Goal: Information Seeking & Learning: Learn about a topic

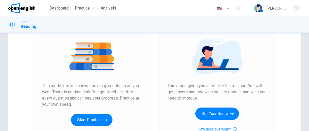
scroll to position [64, 0]
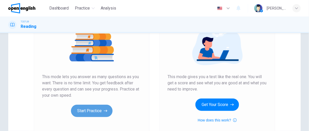
click at [101, 109] on button "Start Practice" at bounding box center [91, 111] width 41 height 12
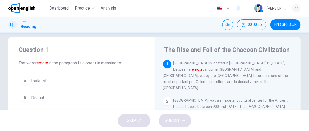
scroll to position [0, 0]
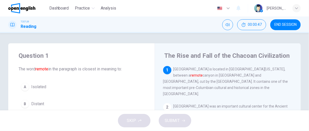
drag, startPoint x: 37, startPoint y: 69, endPoint x: 53, endPoint y: 69, distance: 16.5
click at [53, 69] on span "The word remote in the paragraph is closest in meaning to:" at bounding box center [82, 69] width 126 height 6
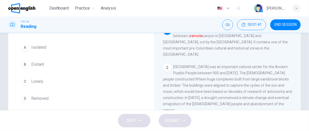
scroll to position [43, 0]
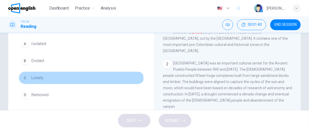
click at [36, 79] on span "Lonely" at bounding box center [37, 78] width 12 height 6
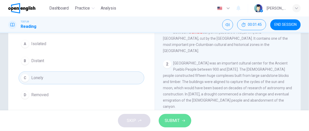
click at [178, 121] on span "SUBMIT" at bounding box center [172, 120] width 15 height 7
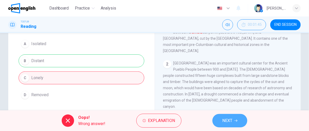
click at [228, 123] on span "NEXT" at bounding box center [227, 120] width 10 height 7
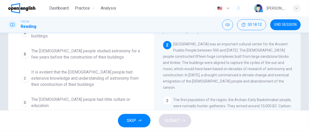
scroll to position [67, 0]
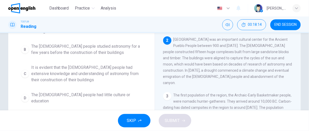
click at [75, 69] on span "It is evident that the [DEMOGRAPHIC_DATA] people had extensive knowledge and un…" at bounding box center [86, 73] width 111 height 19
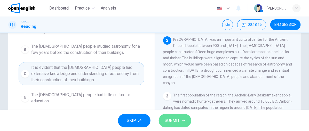
click at [178, 121] on span "SUBMIT" at bounding box center [172, 120] width 15 height 7
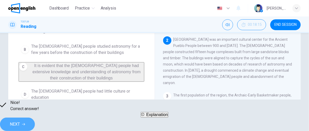
click at [20, 121] on span "NEXT" at bounding box center [15, 124] width 10 height 7
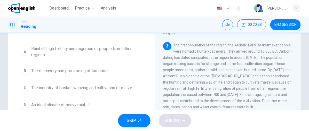
scroll to position [43, 0]
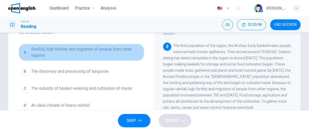
click at [98, 50] on span "Rainfall, high fertility and migration of people from other regions" at bounding box center [86, 52] width 111 height 12
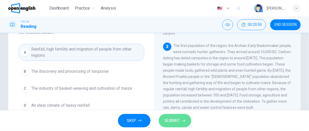
click at [175, 125] on button "SUBMIT" at bounding box center [175, 120] width 32 height 13
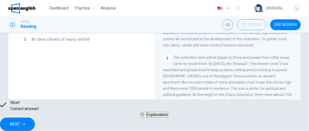
scroll to position [106, 0]
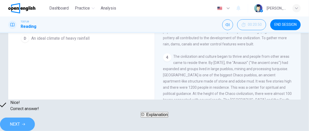
click at [25, 123] on icon "button" at bounding box center [23, 124] width 3 height 3
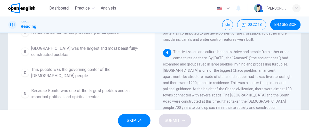
scroll to position [54, 0]
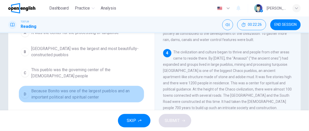
click at [94, 97] on span "Because Bonito was one of the largest pueblos and an important political and sp…" at bounding box center [86, 94] width 111 height 12
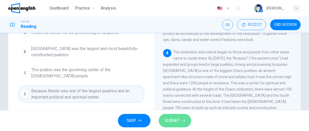
click at [170, 118] on span "SUBMIT" at bounding box center [172, 120] width 15 height 7
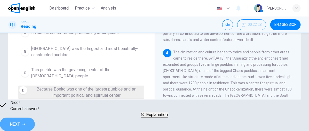
click at [20, 121] on span "NEXT" at bounding box center [15, 124] width 10 height 7
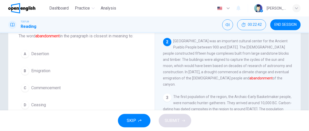
scroll to position [32, 0]
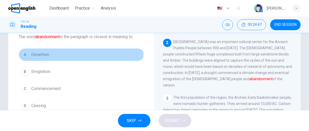
click at [45, 54] on span "Desertion" at bounding box center [40, 55] width 18 height 6
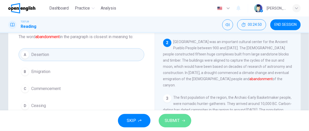
click at [174, 120] on span "SUBMIT" at bounding box center [172, 120] width 15 height 7
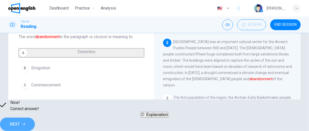
click at [20, 121] on span "NEXT" at bounding box center [15, 124] width 10 height 7
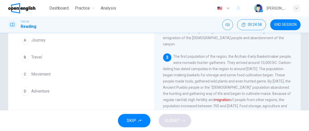
scroll to position [45, 0]
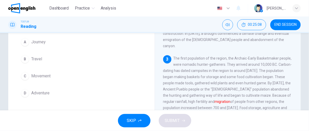
drag, startPoint x: 305, startPoint y: 70, endPoint x: 308, endPoint y: 68, distance: 3.9
click at [308, 68] on div "Question 6 The word migration in the paragraph is closest in meaning to: A Jour…" at bounding box center [154, 71] width 309 height 77
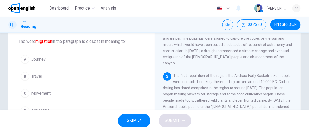
scroll to position [31, 0]
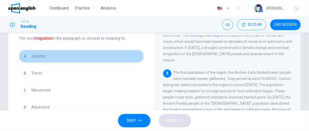
click at [38, 57] on span "Journey" at bounding box center [38, 56] width 14 height 6
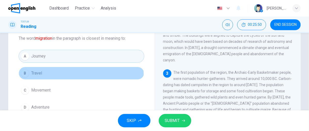
click at [30, 77] on button "B Travel" at bounding box center [82, 73] width 126 height 13
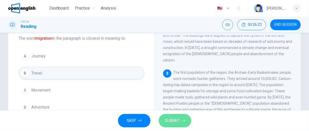
click at [169, 121] on span "SUBMIT" at bounding box center [172, 120] width 15 height 7
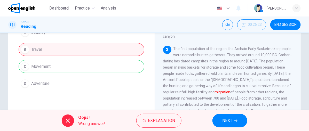
scroll to position [60, 0]
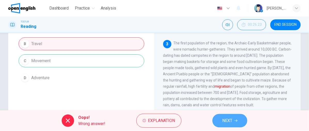
click at [223, 123] on span "NEXT" at bounding box center [227, 120] width 10 height 7
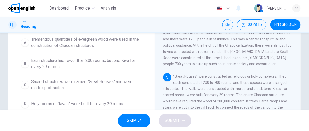
scroll to position [54, 0]
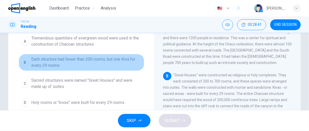
click at [107, 59] on span "Each structure had fewer than 200 rooms, but one Kiva for every 29 rooms" at bounding box center [86, 62] width 111 height 12
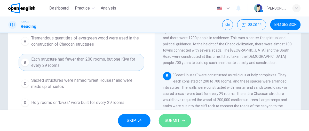
click at [169, 119] on span "SUBMIT" at bounding box center [172, 120] width 15 height 7
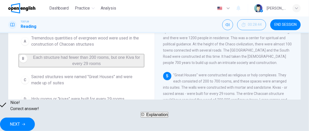
click at [20, 122] on span "NEXT" at bounding box center [15, 124] width 10 height 7
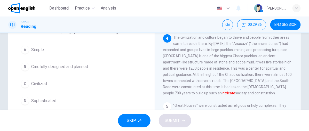
scroll to position [38, 0]
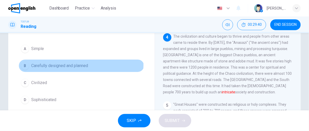
click at [68, 64] on span "Carefully designed and planned" at bounding box center [59, 66] width 57 height 6
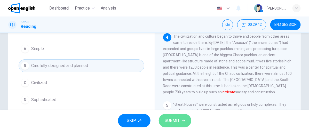
click at [181, 119] on button "SUBMIT" at bounding box center [175, 120] width 32 height 13
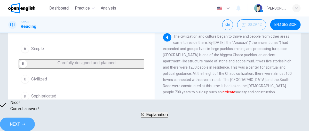
click at [25, 123] on icon "button" at bounding box center [23, 124] width 3 height 3
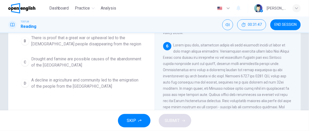
scroll to position [82, 0]
drag, startPoint x: 305, startPoint y: 76, endPoint x: 305, endPoint y: 82, distance: 5.9
click at [305, 82] on div "Question 9 The paragraph supports which of the following statements about the e…" at bounding box center [154, 50] width 309 height 179
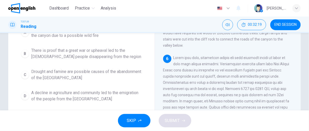
scroll to position [70, 0]
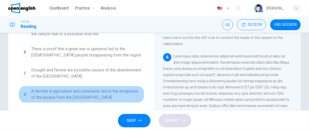
click at [97, 88] on span "A decline in agriculture and community led to the emigration of the people from…" at bounding box center [86, 94] width 111 height 12
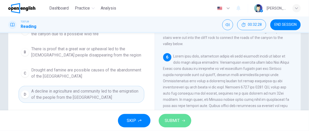
click at [172, 120] on span "SUBMIT" at bounding box center [172, 120] width 15 height 7
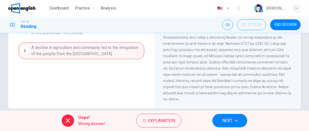
scroll to position [120, 0]
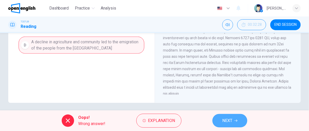
click at [225, 120] on span "NEXT" at bounding box center [227, 120] width 10 height 7
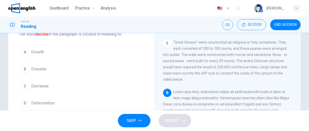
scroll to position [34, 0]
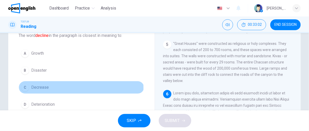
click at [33, 88] on span "Decrease" at bounding box center [40, 87] width 18 height 6
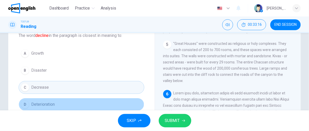
click at [49, 99] on button "D Deterioration" at bounding box center [82, 104] width 126 height 13
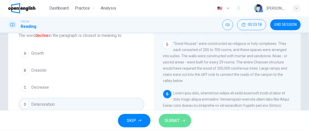
click at [173, 121] on span "SUBMIT" at bounding box center [172, 120] width 15 height 7
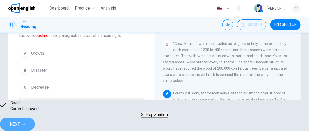
click at [35, 121] on button "NEXT" at bounding box center [17, 124] width 35 height 13
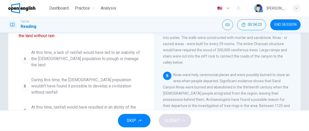
scroll to position [51, 0]
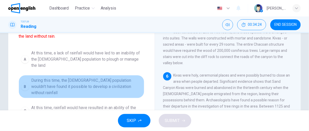
click at [111, 77] on span "During this time, the [DEMOGRAPHIC_DATA] population wouldn't have found it poss…" at bounding box center [86, 86] width 111 height 19
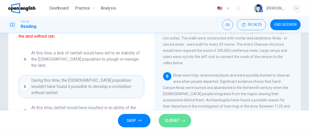
click at [177, 124] on button "SUBMIT" at bounding box center [175, 120] width 32 height 13
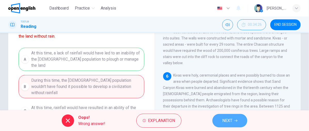
click at [240, 120] on button "NEXT" at bounding box center [229, 120] width 35 height 13
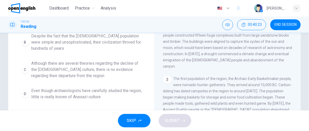
scroll to position [85, 0]
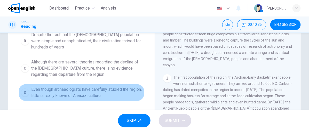
click at [102, 92] on span "Even though archaeologists have carefully studied the region, little is really …" at bounding box center [86, 92] width 111 height 12
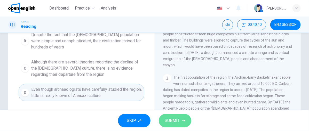
click at [184, 121] on icon "button" at bounding box center [183, 120] width 3 height 3
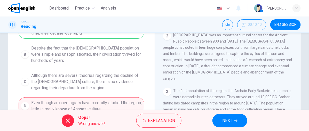
scroll to position [73, 0]
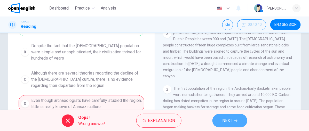
click at [226, 122] on span "NEXT" at bounding box center [227, 120] width 10 height 7
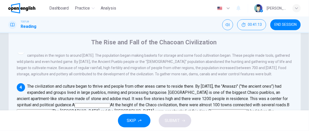
scroll to position [69, 0]
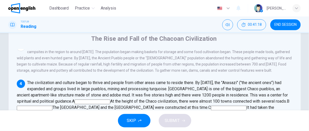
drag, startPoint x: 305, startPoint y: 78, endPoint x: 308, endPoint y: 80, distance: 4.0
click at [308, 80] on div "Question 13 Look at the four that indicate where the following sentence could b…" at bounding box center [154, 71] width 309 height 77
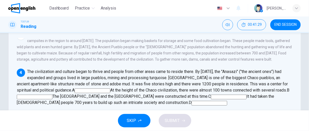
scroll to position [78, 0]
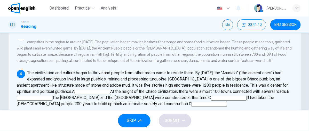
click at [227, 102] on input at bounding box center [209, 104] width 36 height 5
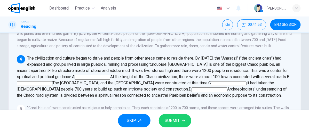
scroll to position [73, 0]
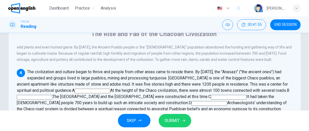
click at [110, 89] on input at bounding box center [92, 91] width 36 height 5
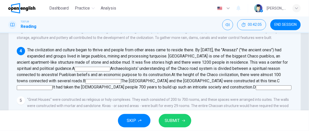
scroll to position [91, 0]
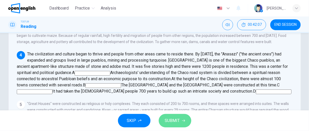
click at [181, 121] on button "SUBMIT" at bounding box center [175, 120] width 32 height 13
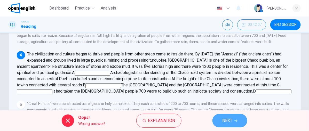
click at [229, 121] on span "NEXT" at bounding box center [227, 120] width 10 height 7
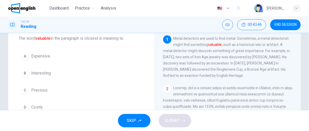
scroll to position [28, 0]
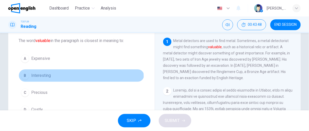
click at [54, 78] on button "B Interesting" at bounding box center [82, 75] width 126 height 13
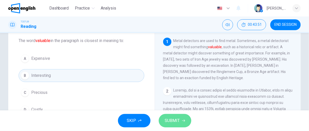
click at [177, 121] on span "SUBMIT" at bounding box center [172, 120] width 15 height 7
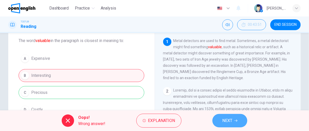
click at [222, 123] on span "NEXT" at bounding box center [227, 120] width 10 height 7
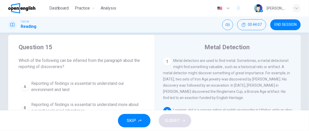
scroll to position [7, 0]
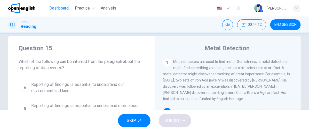
click at [59, 10] on span "Dashboard" at bounding box center [59, 8] width 20 height 6
